Goal: Submit feedback/report problem: Submit feedback/report problem

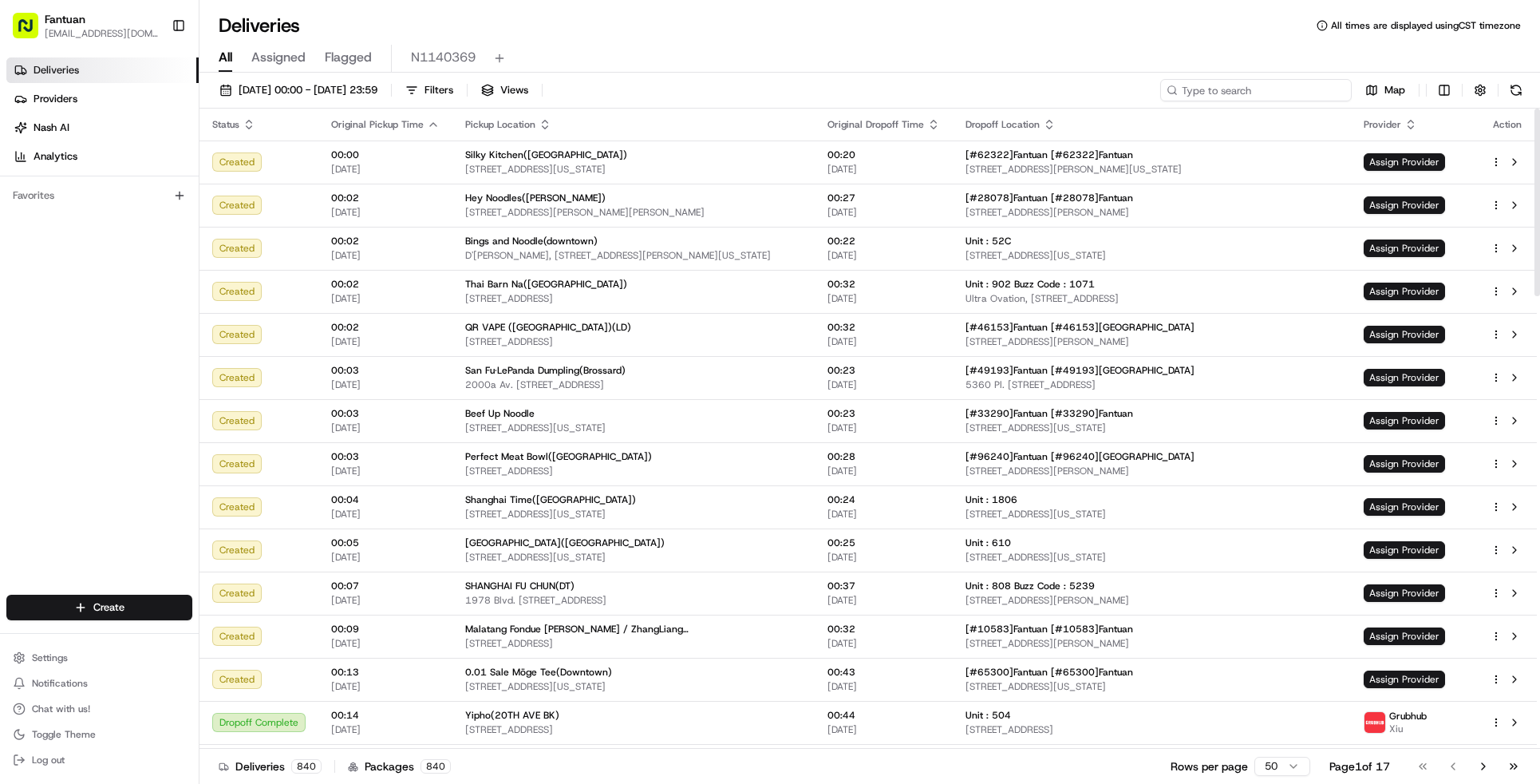
click at [1296, 87] on input at bounding box center [1256, 89] width 191 height 22
paste input "32356"
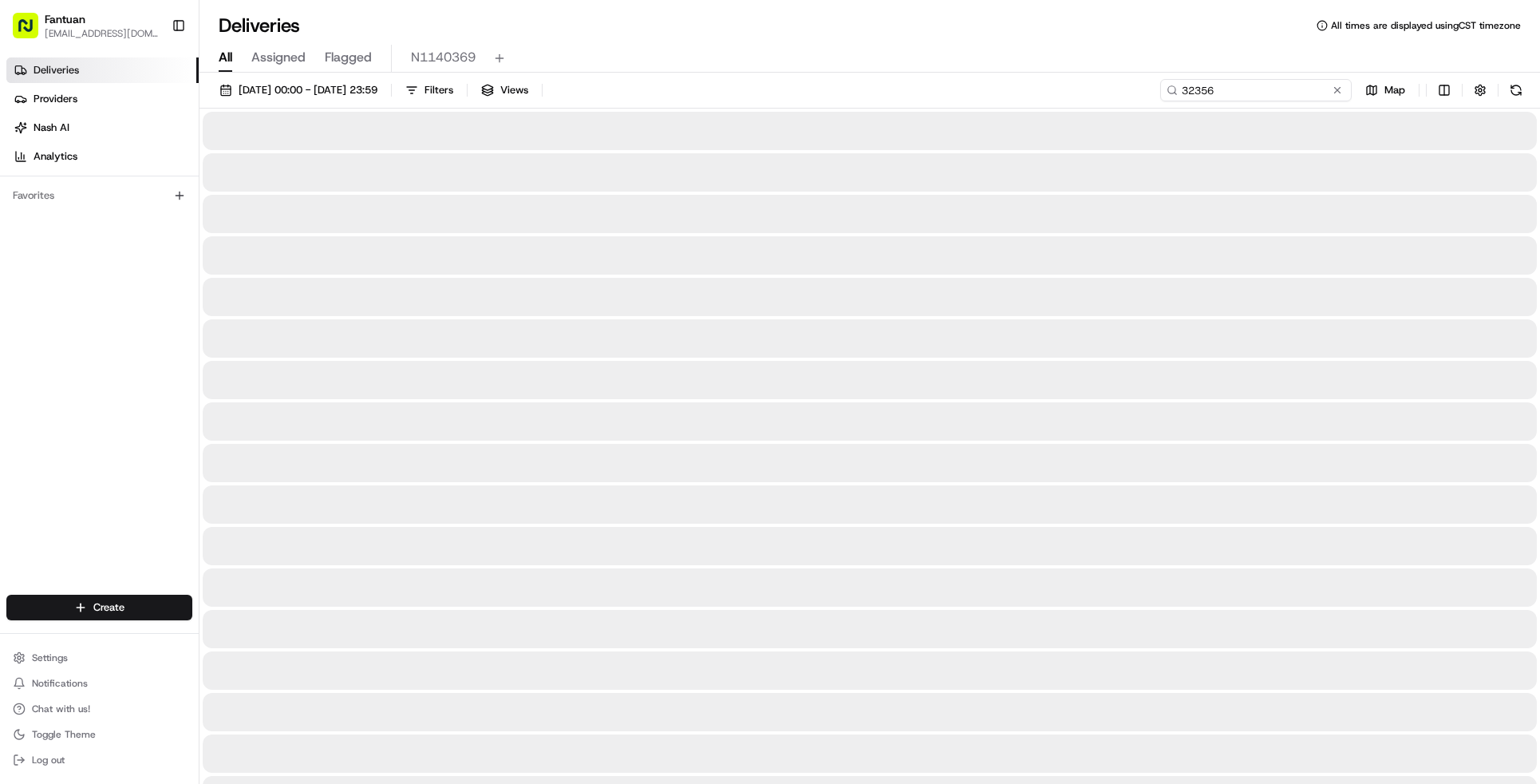
type input "32356"
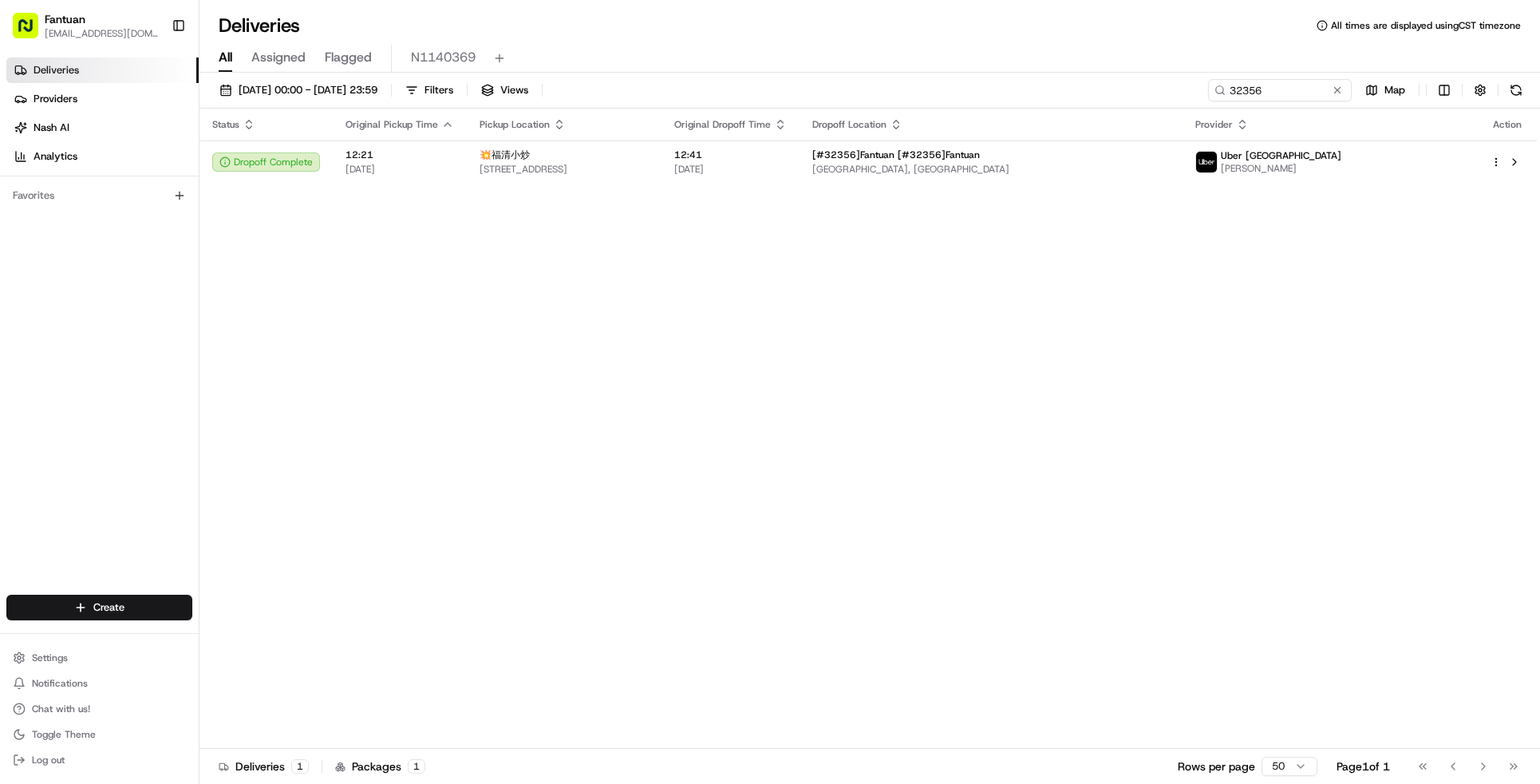
click at [881, 184] on div "Status Original Pickup Time Pickup Location Original Dropoff Time Dropoff Locat…" at bounding box center [868, 429] width 1337 height 640
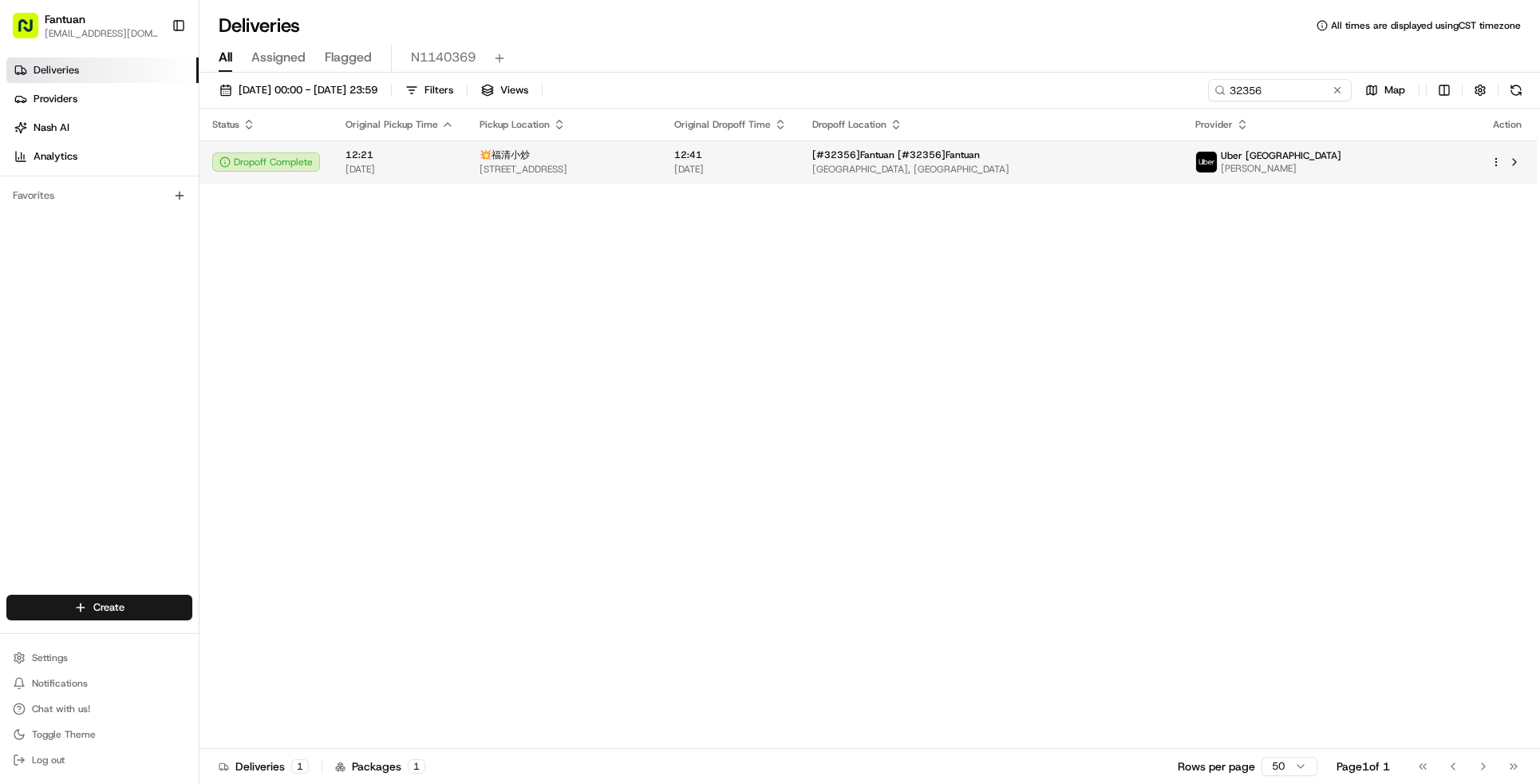
click at [662, 179] on td "💥福清小炒 [STREET_ADDRESS]" at bounding box center [564, 162] width 195 height 43
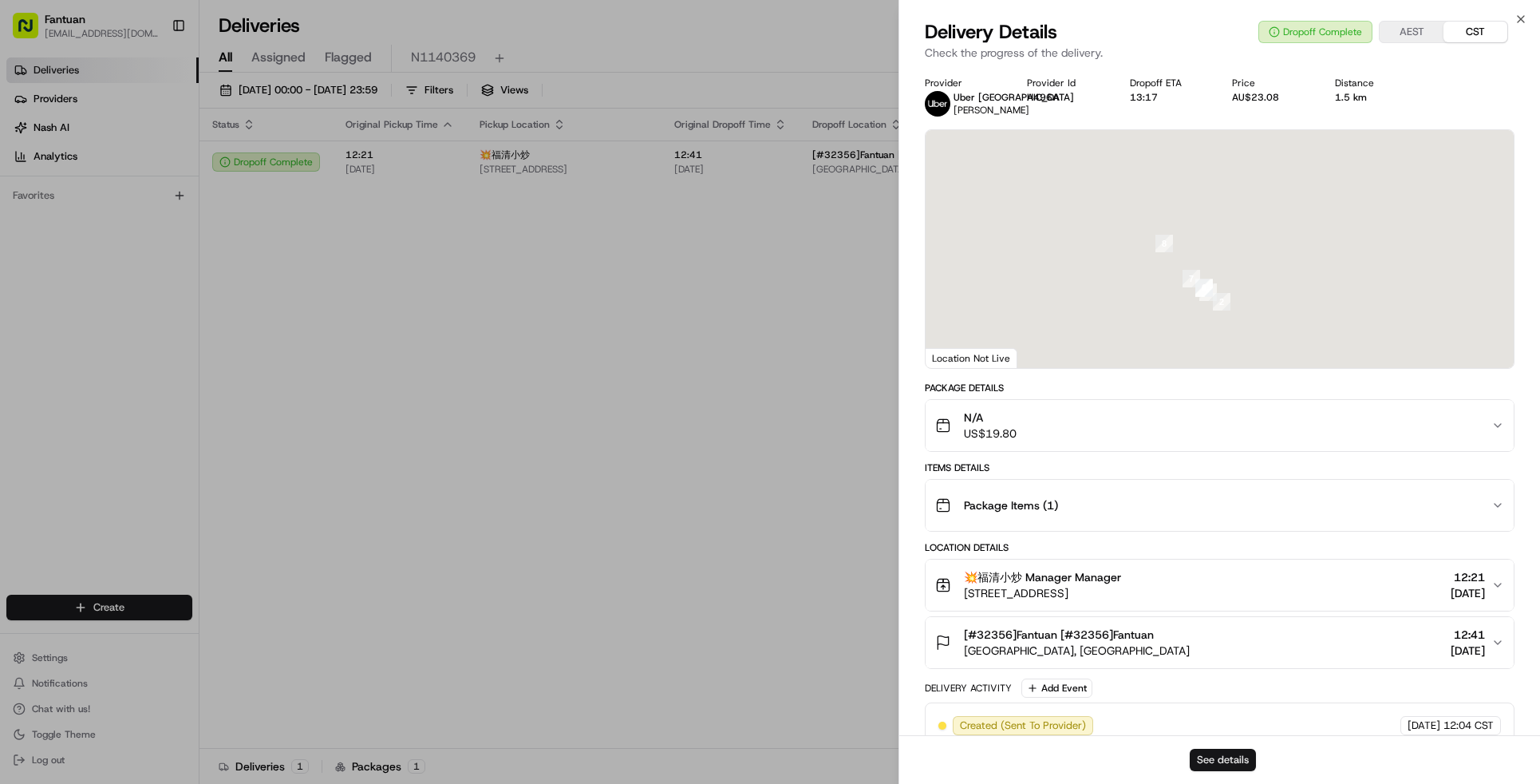
click at [1225, 756] on button "See details" at bounding box center [1223, 759] width 66 height 22
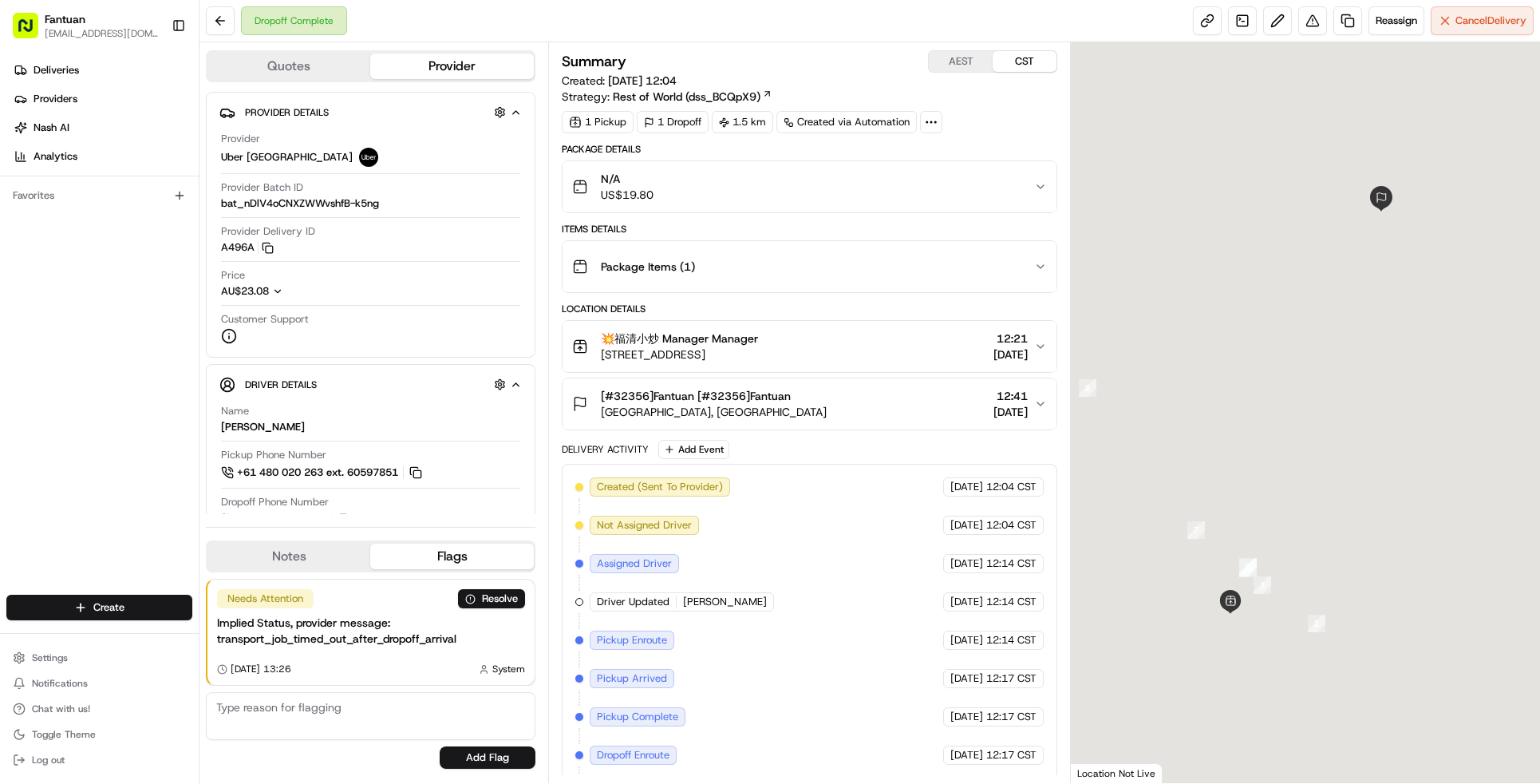
click at [1318, 35] on div "Dropoff Complete Reassign Cancel Delivery" at bounding box center [870, 21] width 1341 height 43
click at [1310, 29] on button at bounding box center [1313, 21] width 29 height 29
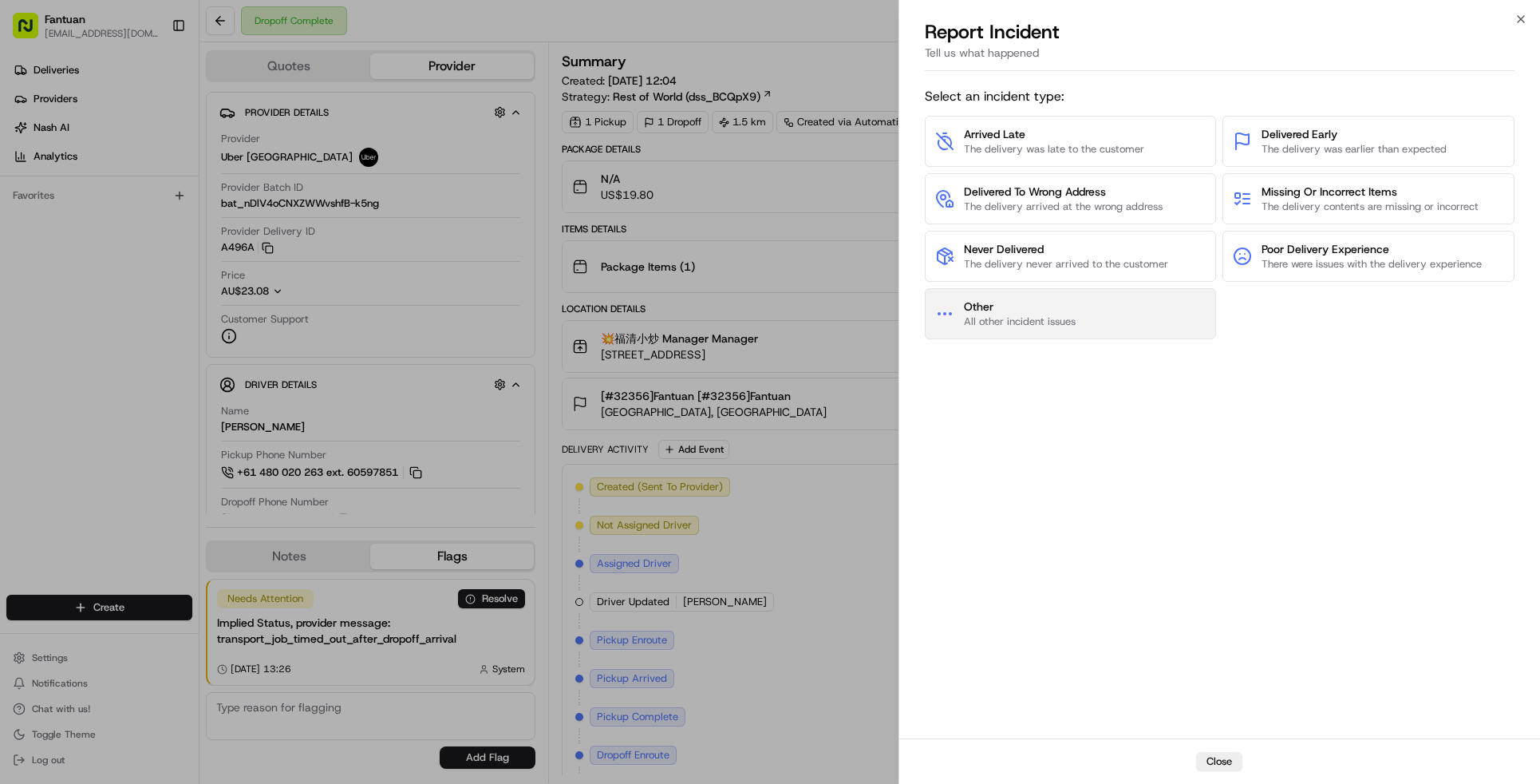
click at [1054, 316] on span "All other incident issues" at bounding box center [1019, 321] width 112 height 15
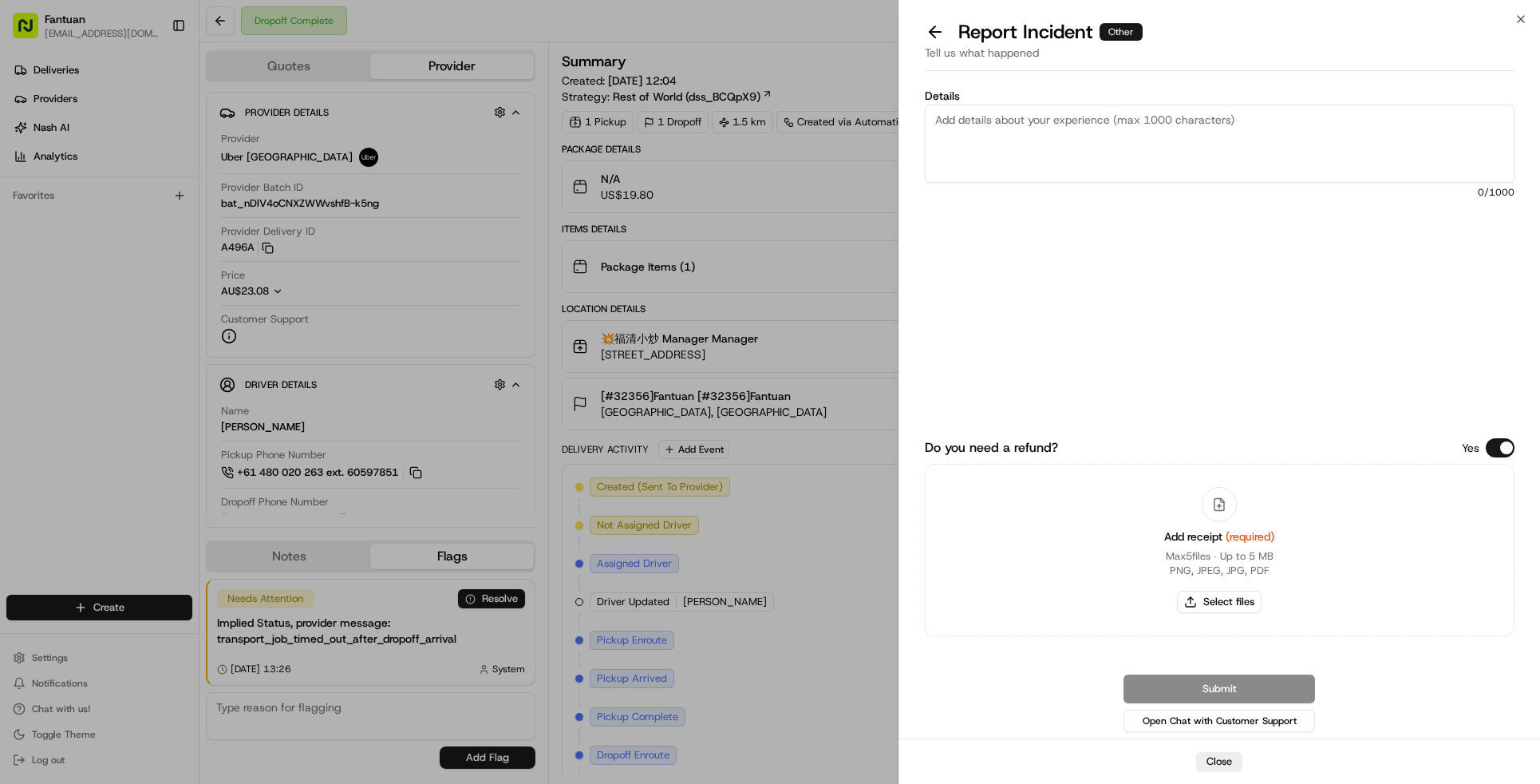
click at [1090, 165] on textarea "Details" at bounding box center [1220, 144] width 590 height 79
click at [1037, 147] on textarea "Details" at bounding box center [1220, 144] width 590 height 79
paste textarea "The order has not been received. Contactless delivery without pictures. A refun…"
type textarea "The order has not been received. Contactless delivery without pictures. A refun…"
click at [1215, 606] on button "Select files" at bounding box center [1219, 600] width 84 height 22
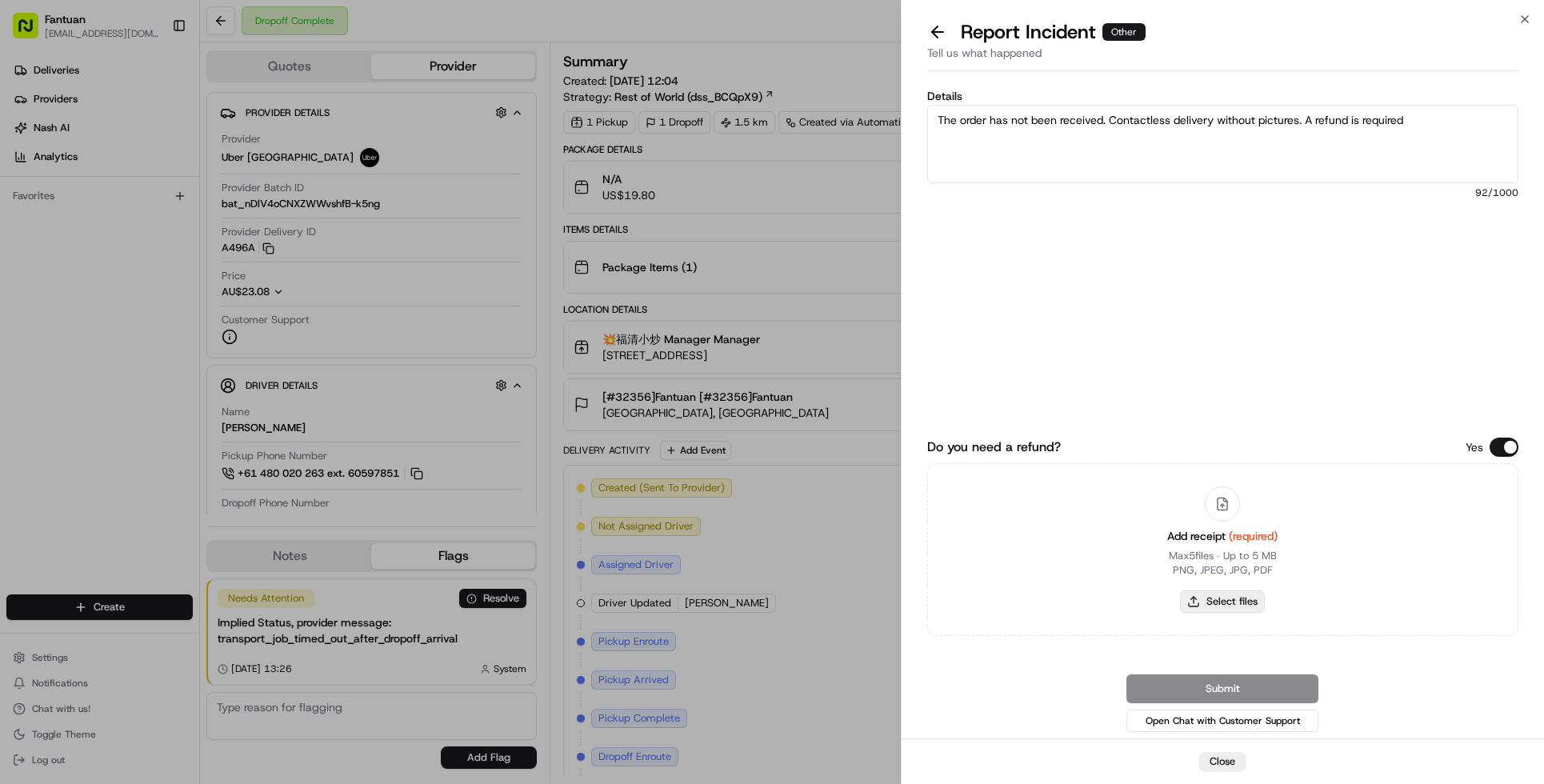
type input "C:\fakepath\32356.png"
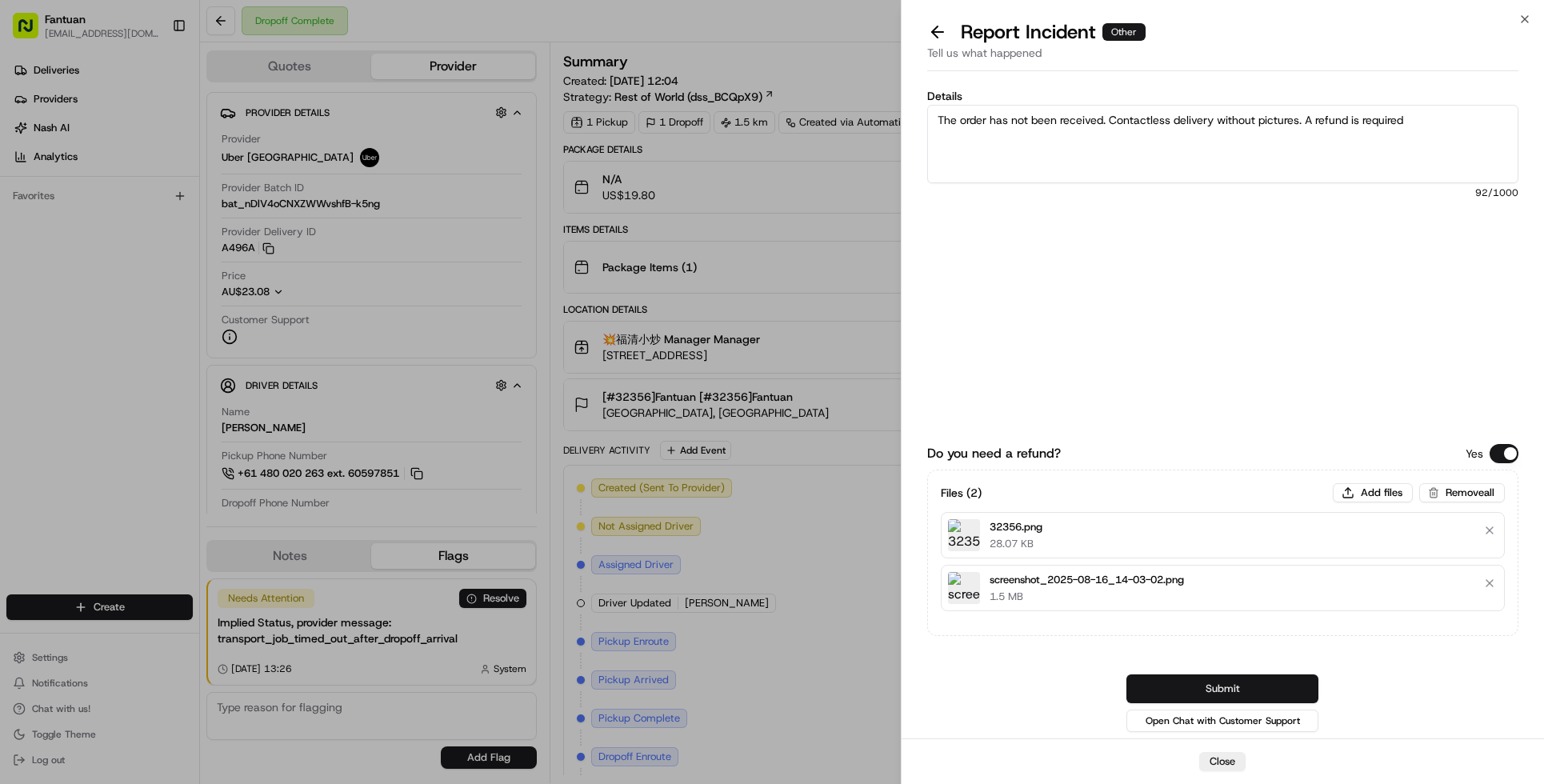
click at [1185, 685] on button "Submit" at bounding box center [1222, 689] width 192 height 29
